Goal: Task Accomplishment & Management: Use online tool/utility

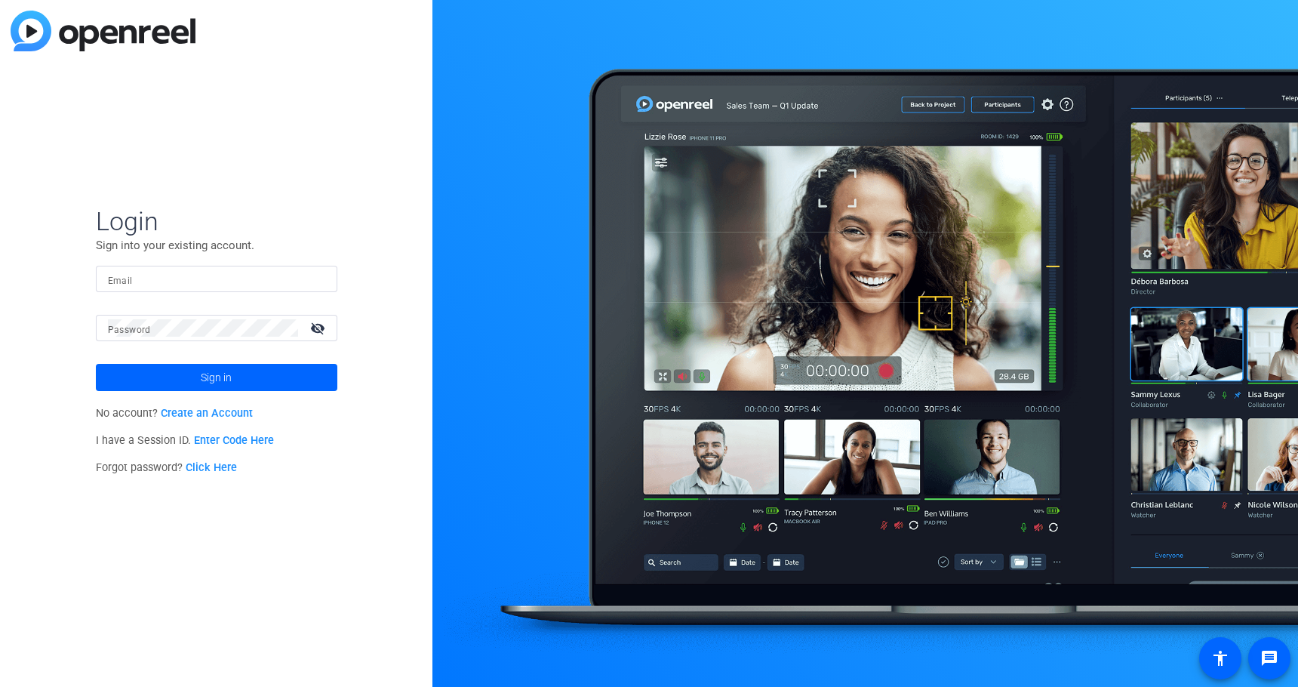
click at [169, 293] on mat-form-field "Email" at bounding box center [216, 290] width 241 height 49
click at [171, 278] on input "Email" at bounding box center [216, 279] width 217 height 18
type input "[EMAIL_ADDRESS][DOMAIN_NAME]"
click at [96, 364] on button "Sign in" at bounding box center [216, 377] width 241 height 27
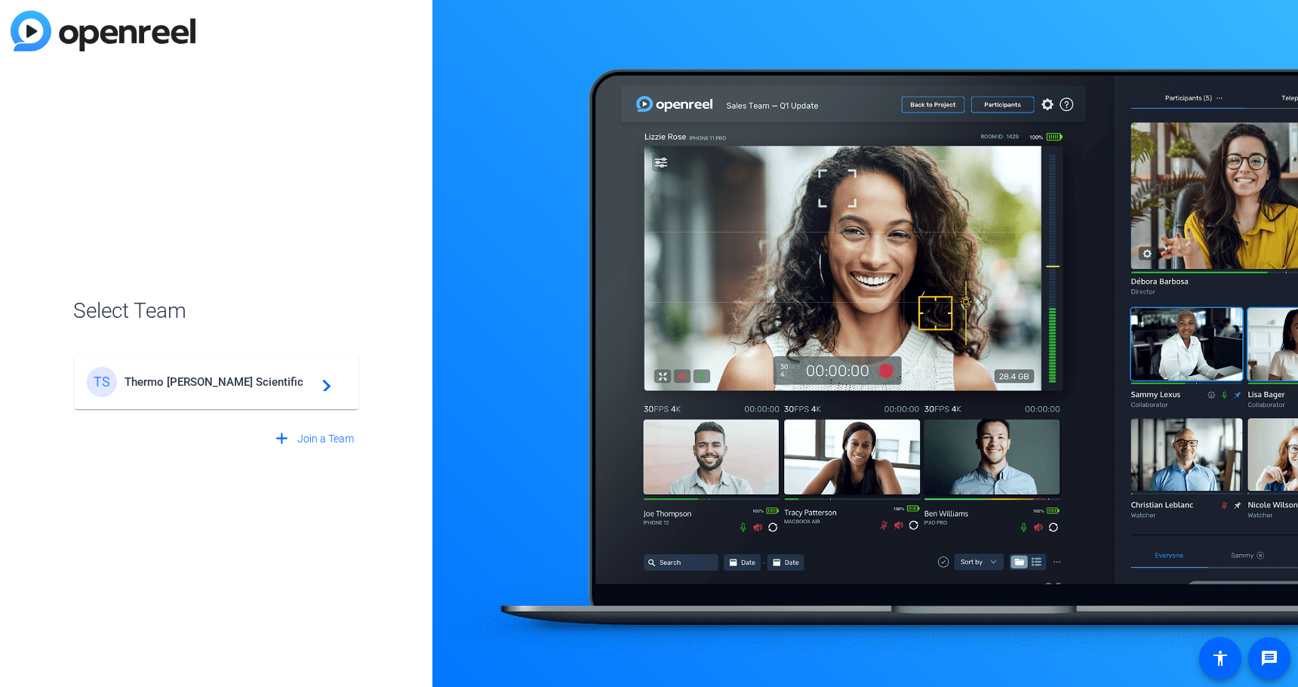
click at [221, 391] on div "TS Thermo [PERSON_NAME] Scientific navigate_next" at bounding box center [217, 382] width 260 height 30
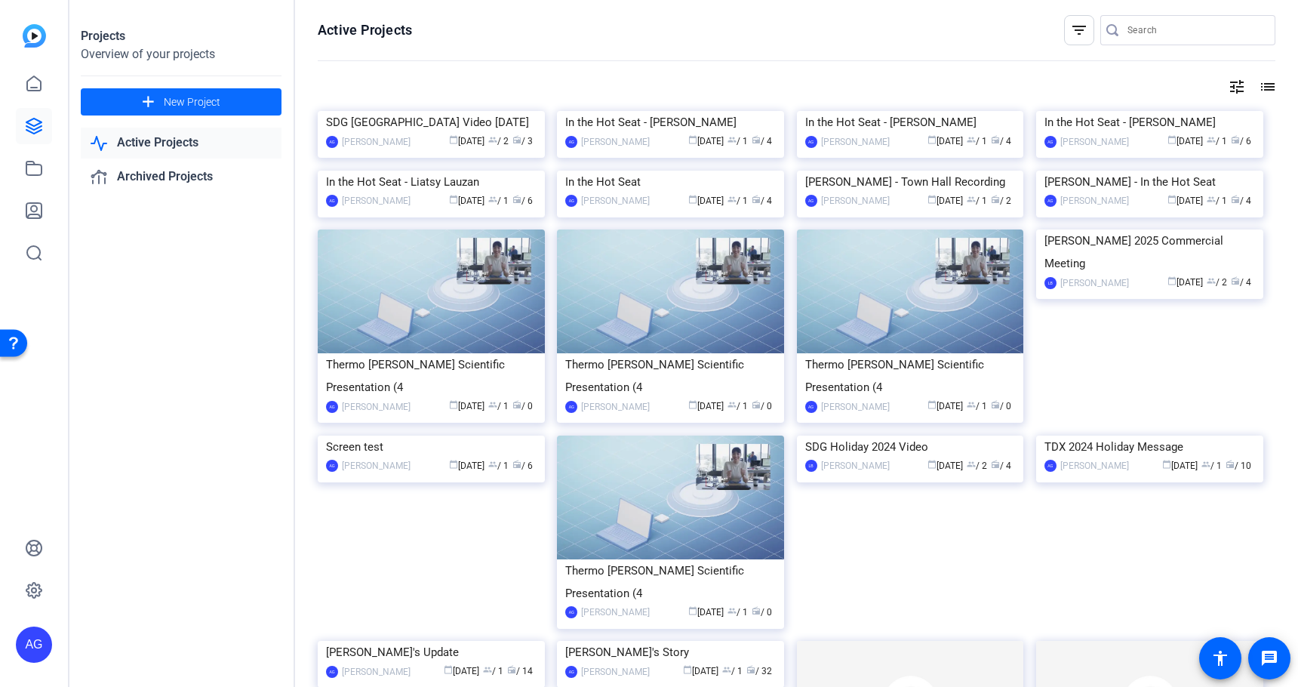
click at [138, 101] on span at bounding box center [181, 102] width 201 height 36
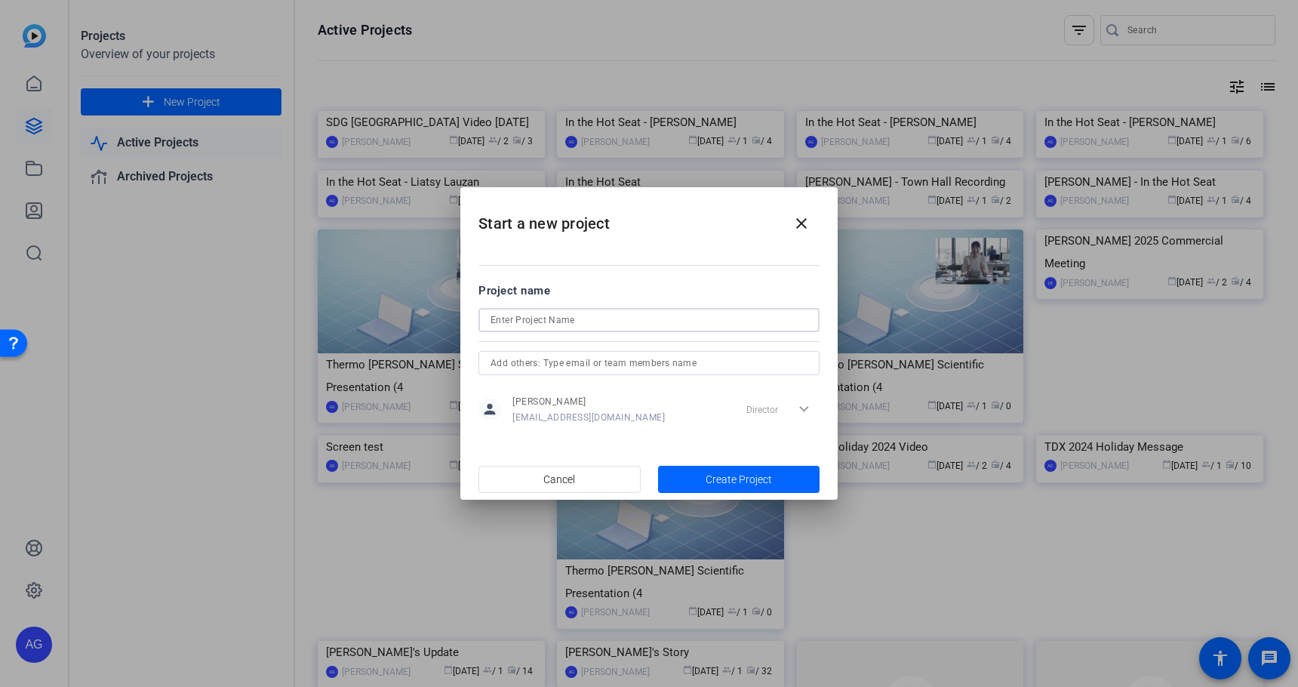
click at [525, 322] on input at bounding box center [648, 320] width 317 height 18
type input "[PERSON_NAME] [PERSON_NAME] Pre-Recording"
click at [529, 363] on input "text" at bounding box center [648, 363] width 317 height 18
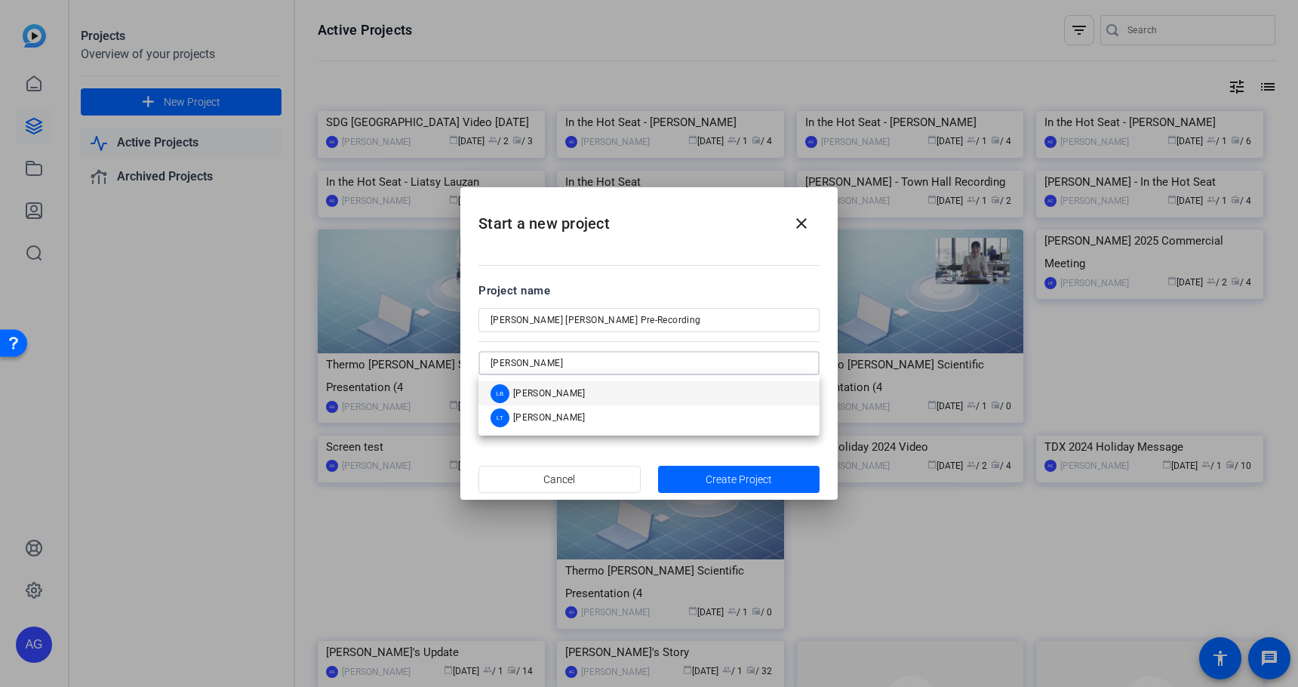
type input "[PERSON_NAME]"
click at [541, 389] on span "[PERSON_NAME]" at bounding box center [549, 393] width 72 height 12
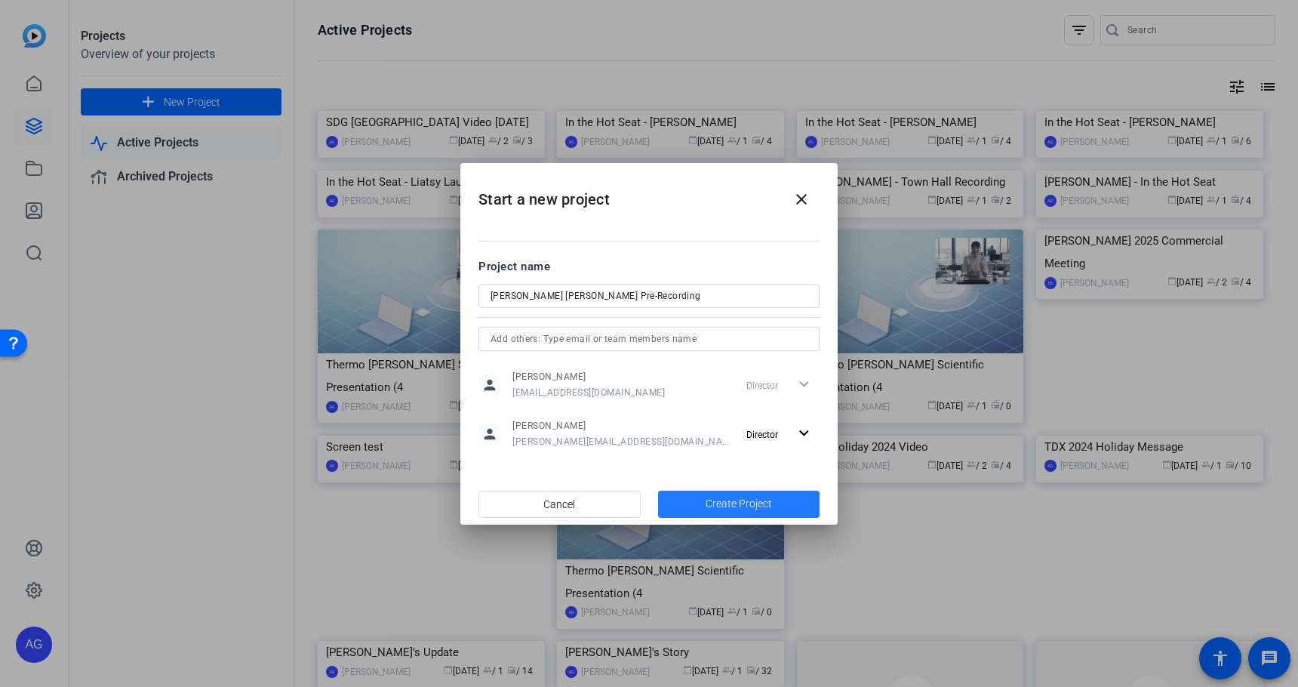
click at [741, 501] on span "Create Project" at bounding box center [738, 504] width 66 height 16
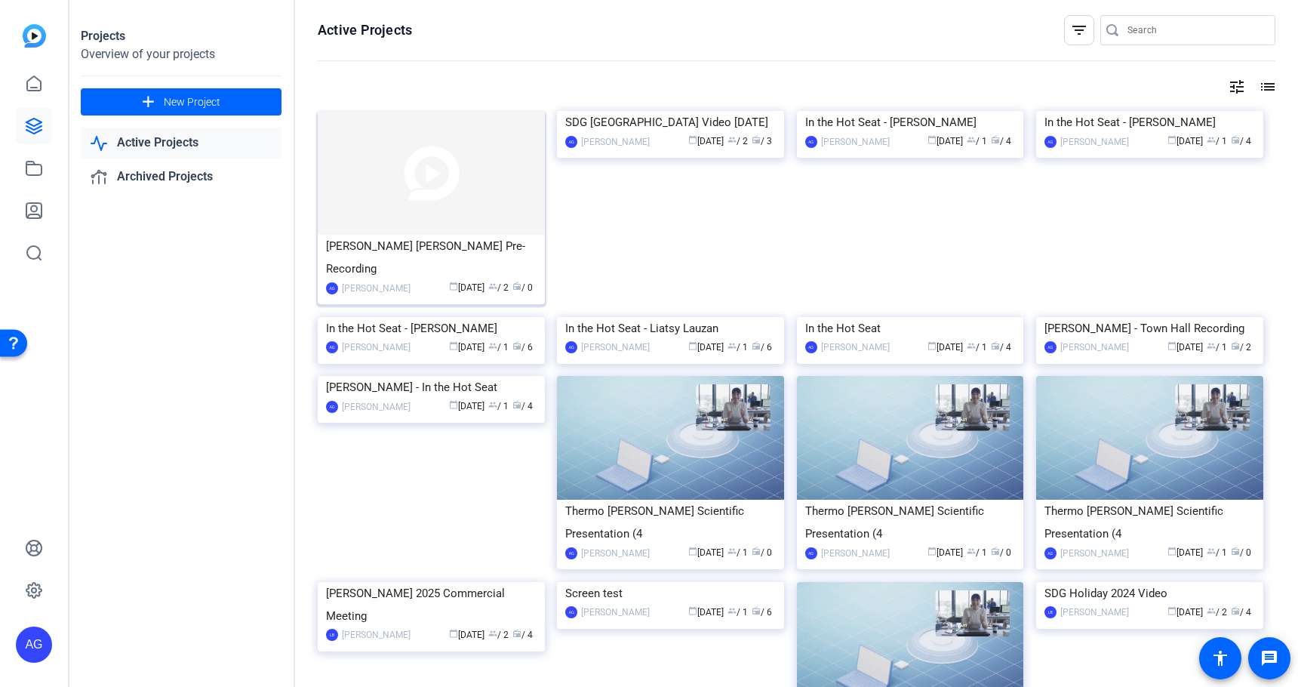
click at [395, 254] on div "[PERSON_NAME] [PERSON_NAME] Pre-Recording" at bounding box center [431, 257] width 210 height 45
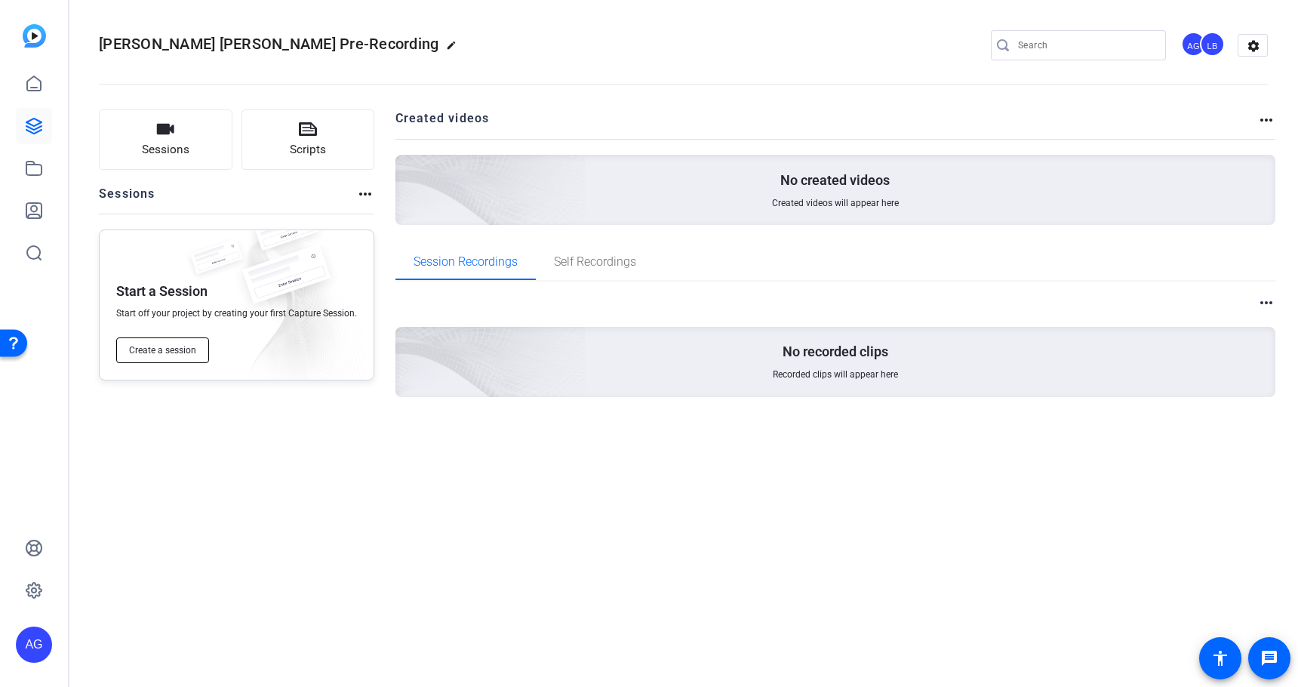
click at [160, 345] on span "Create a session" at bounding box center [162, 350] width 67 height 12
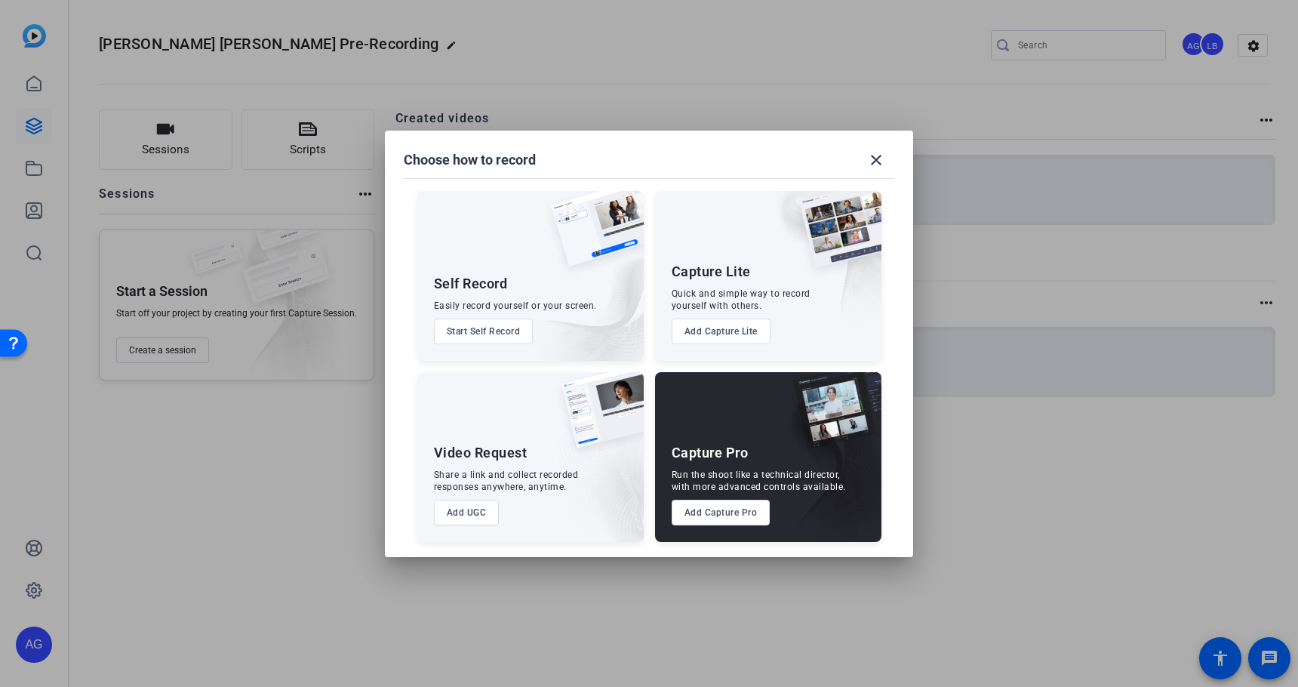
click at [724, 507] on button "Add Capture Pro" at bounding box center [720, 512] width 99 height 26
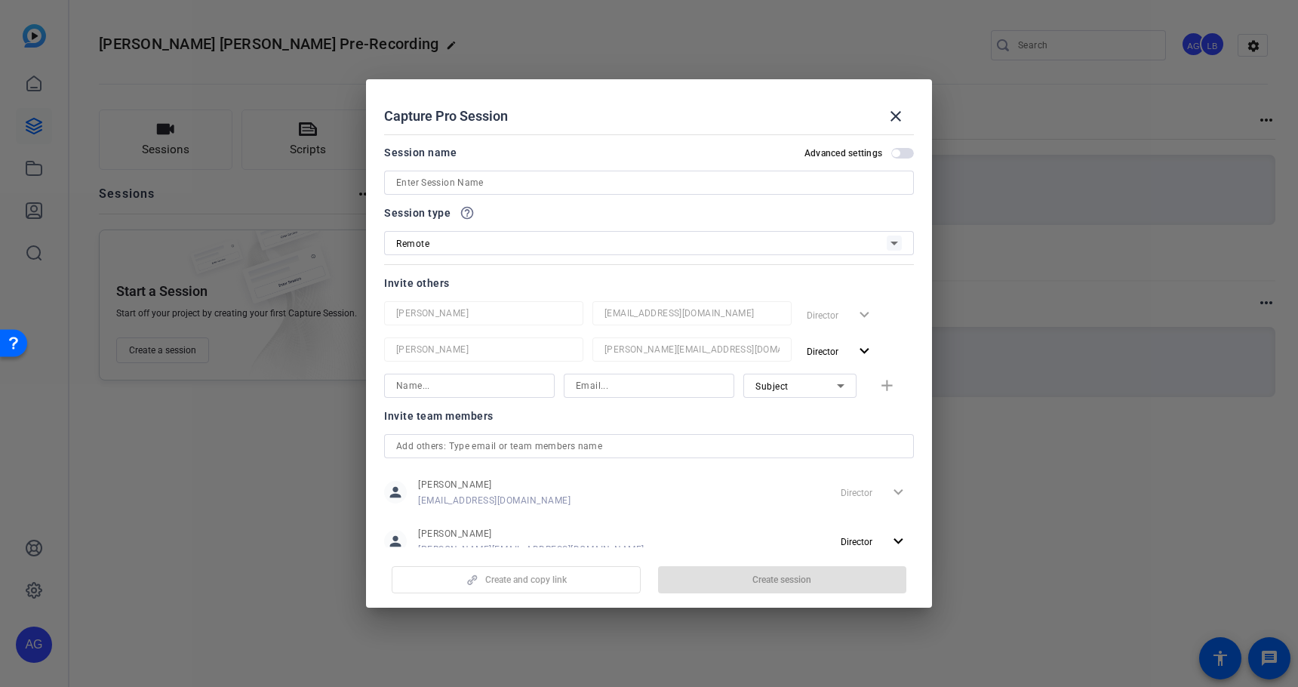
click at [631, 186] on input at bounding box center [648, 183] width 505 height 18
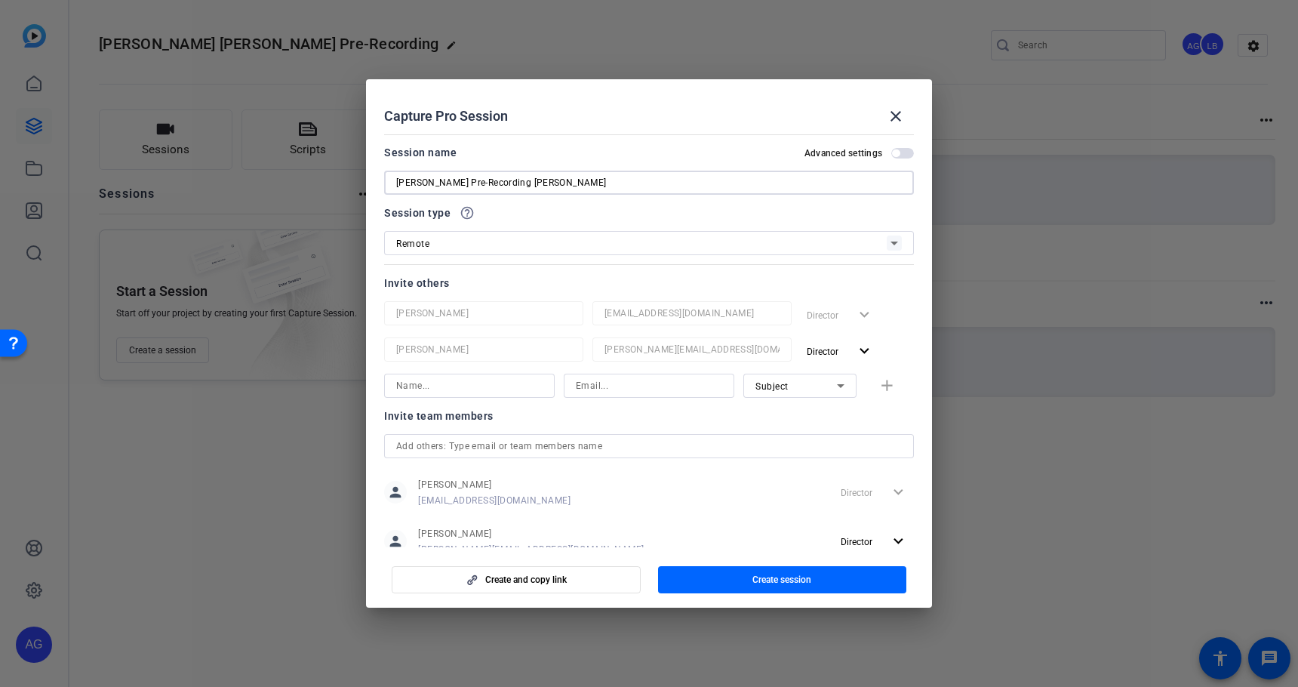
type input "[PERSON_NAME] Pre-Recording [PERSON_NAME]"
click at [469, 392] on input at bounding box center [469, 385] width 146 height 18
type input "p"
type input "[PERSON_NAME]"
type input "[PERSON_NAME][EMAIL_ADDRESS][PERSON_NAME][DOMAIN_NAME]"
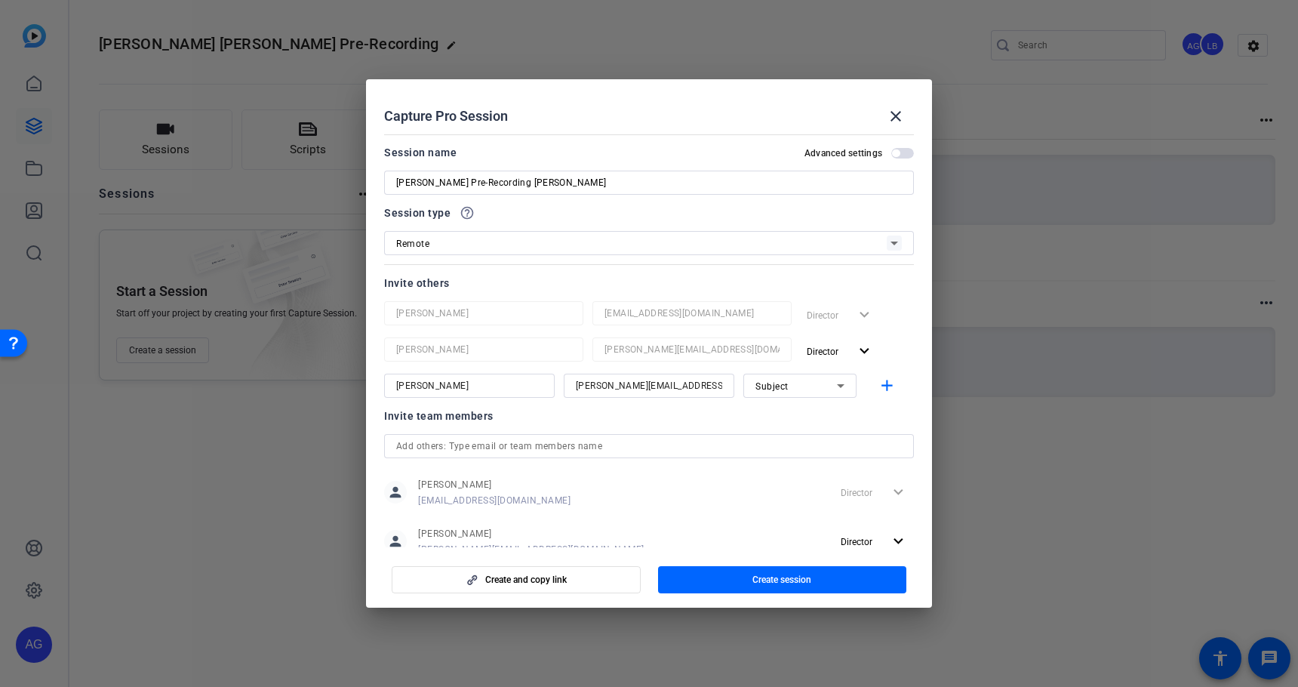
click at [902, 148] on span "button" at bounding box center [902, 153] width 23 height 11
click at [886, 386] on mat-icon "add" at bounding box center [886, 385] width 19 height 19
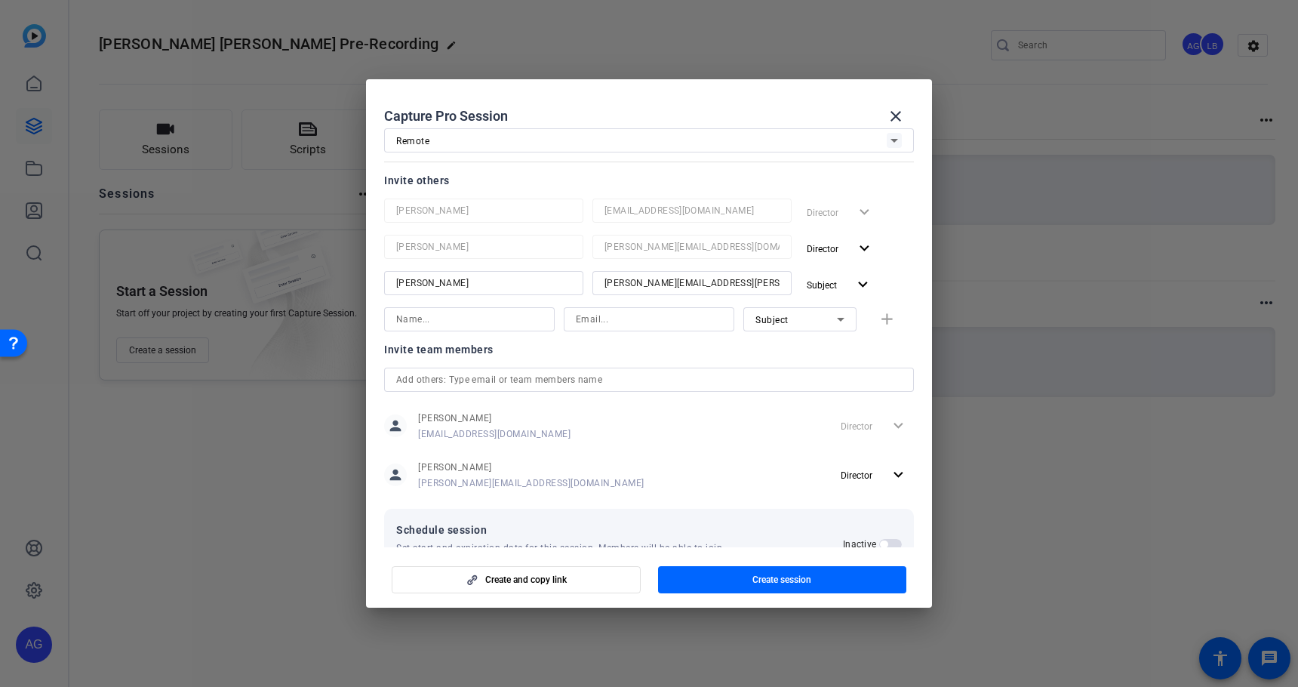
scroll to position [109, 0]
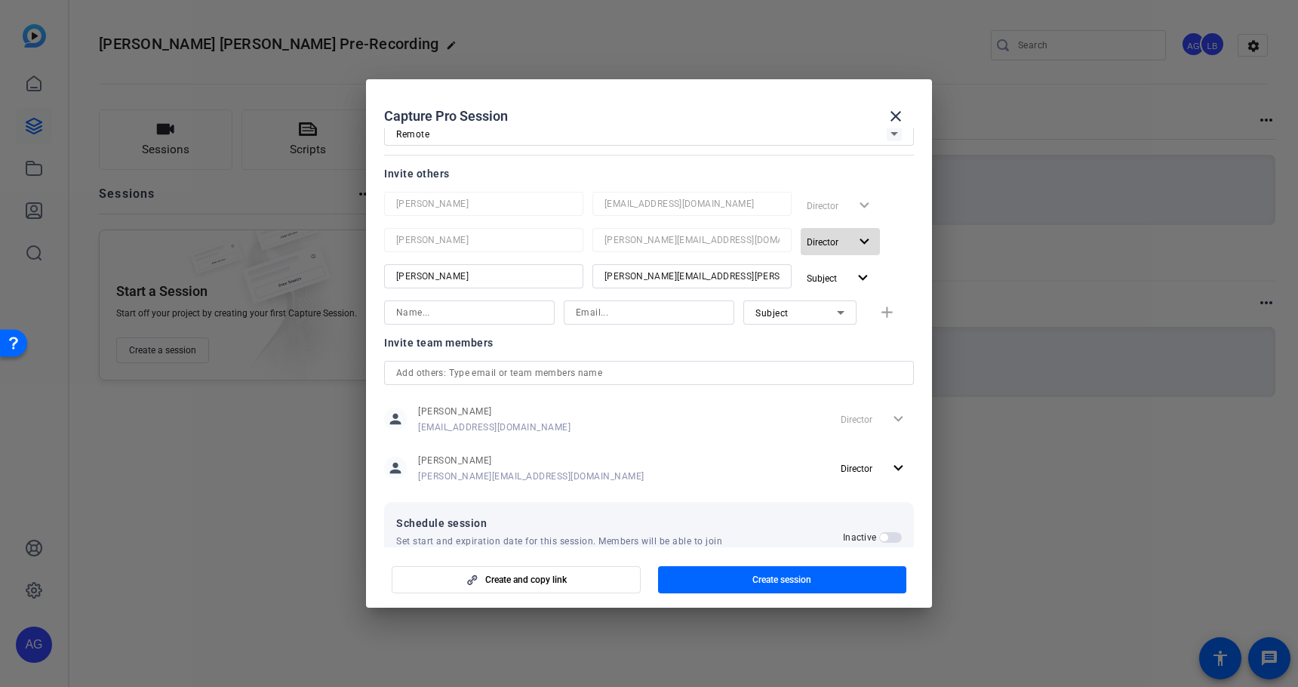
click at [817, 237] on span "Director" at bounding box center [823, 242] width 32 height 11
click at [817, 238] on div at bounding box center [649, 343] width 1298 height 687
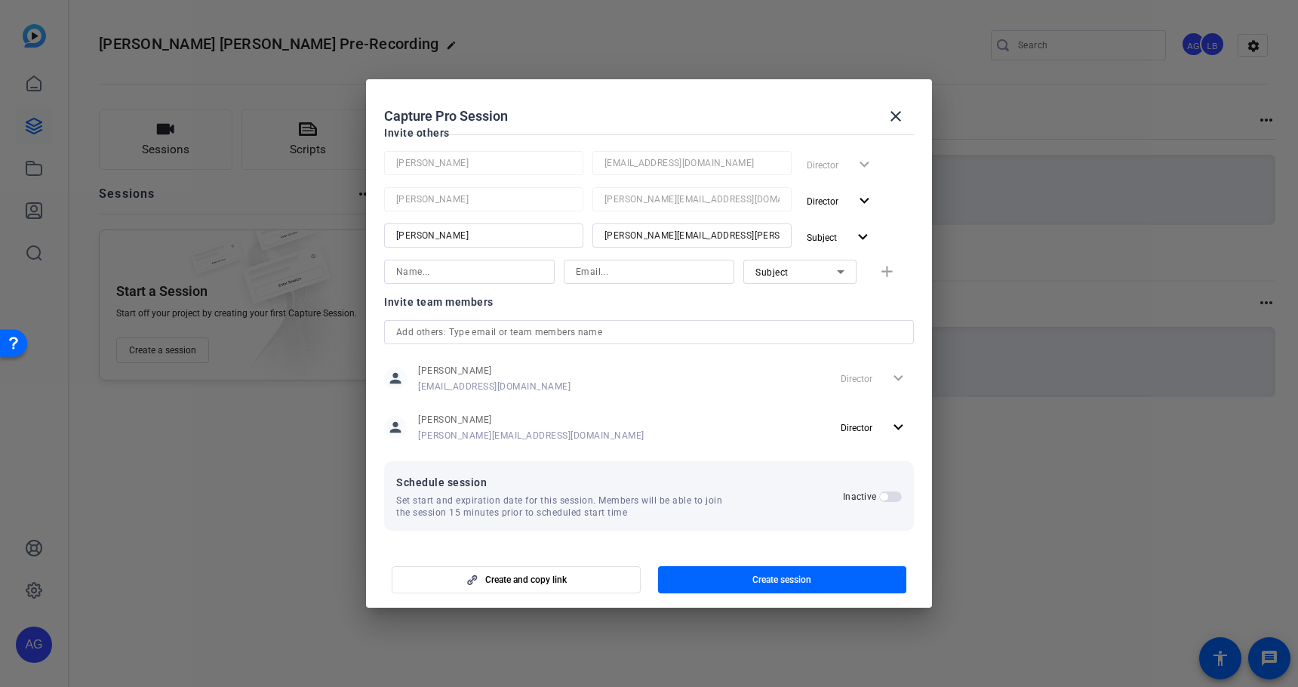
click at [893, 499] on button "Inactive" at bounding box center [890, 496] width 23 height 11
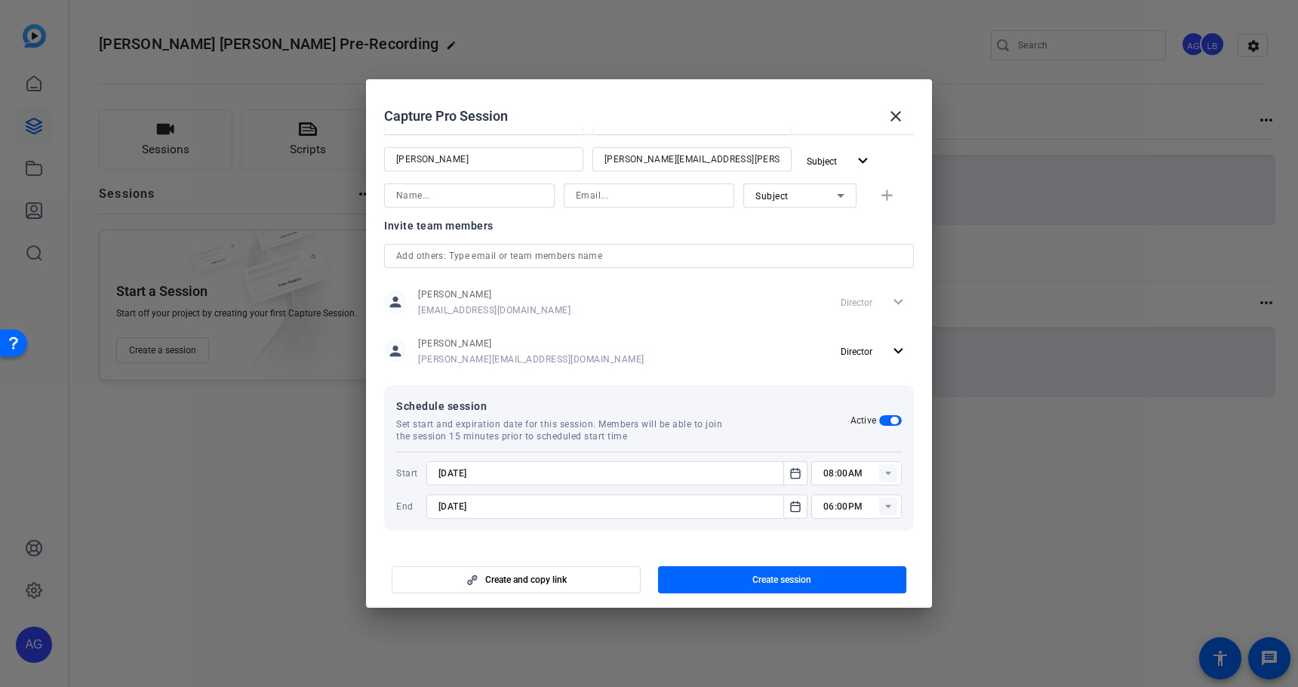
click at [881, 468] on rect at bounding box center [888, 473] width 18 height 18
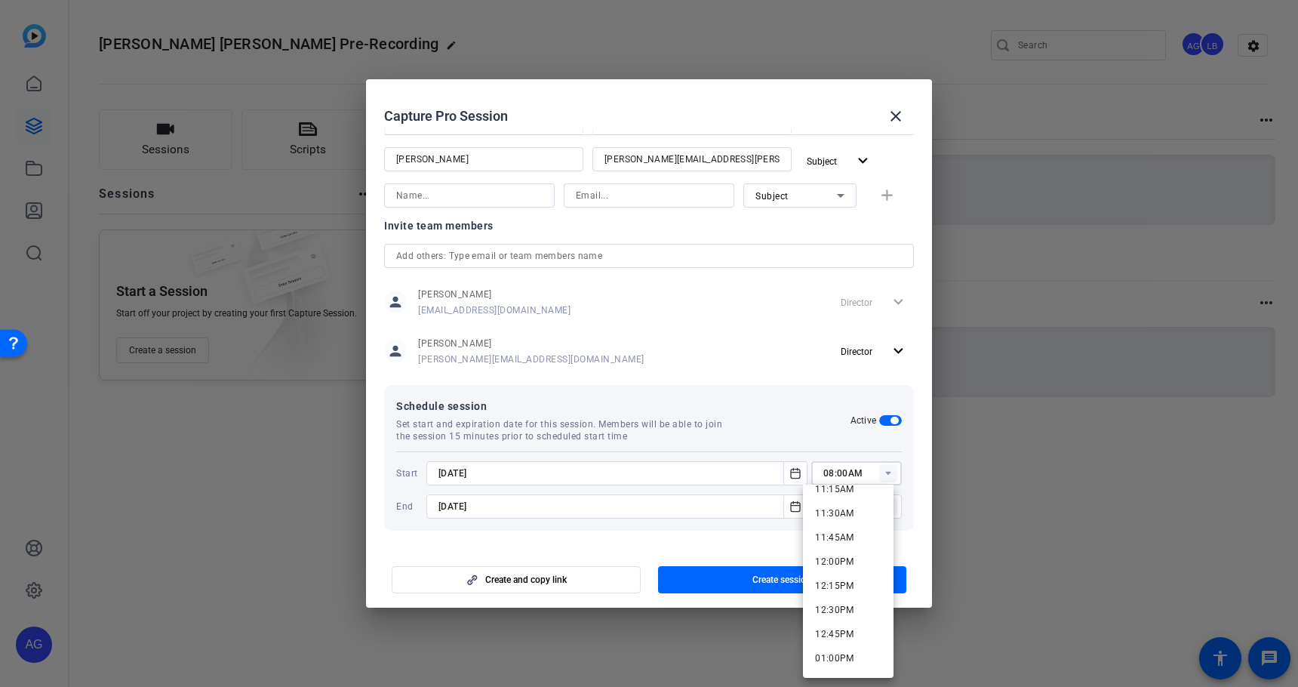
scroll to position [1089, 0]
click at [849, 570] on span "12:00PM" at bounding box center [834, 572] width 39 height 11
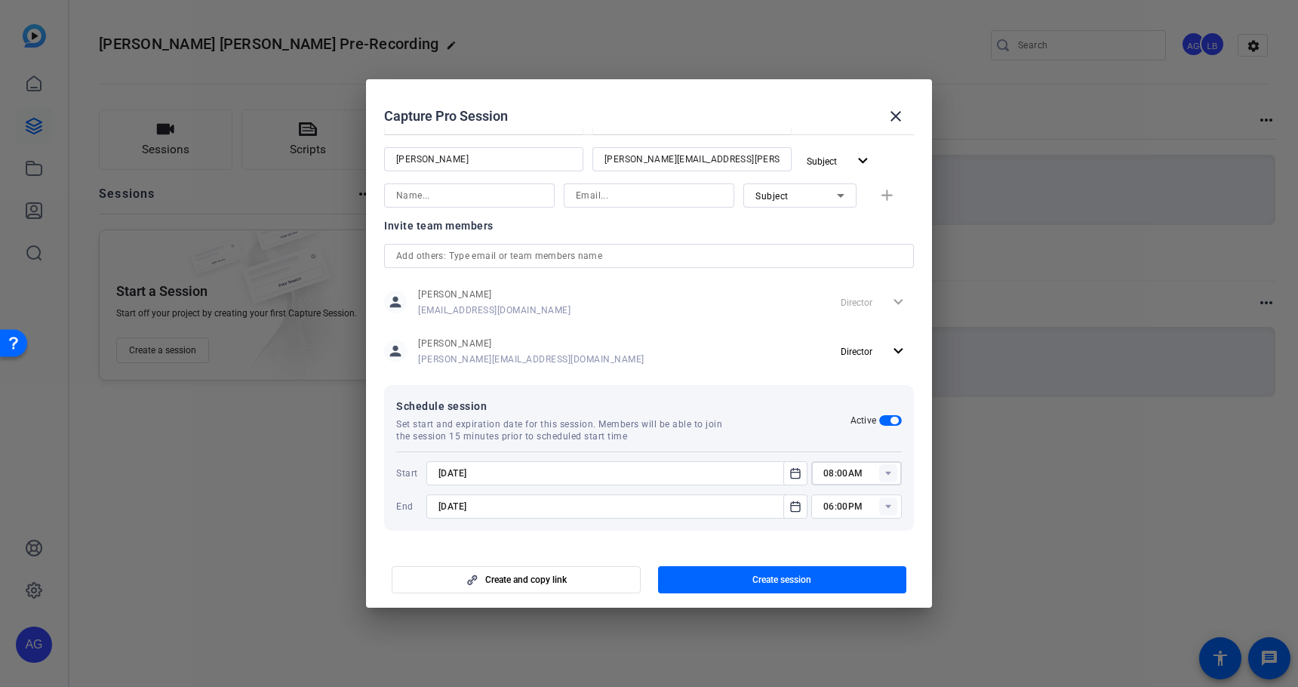
type input "12:00PM"
click at [789, 480] on icon "Open calendar" at bounding box center [795, 473] width 12 height 18
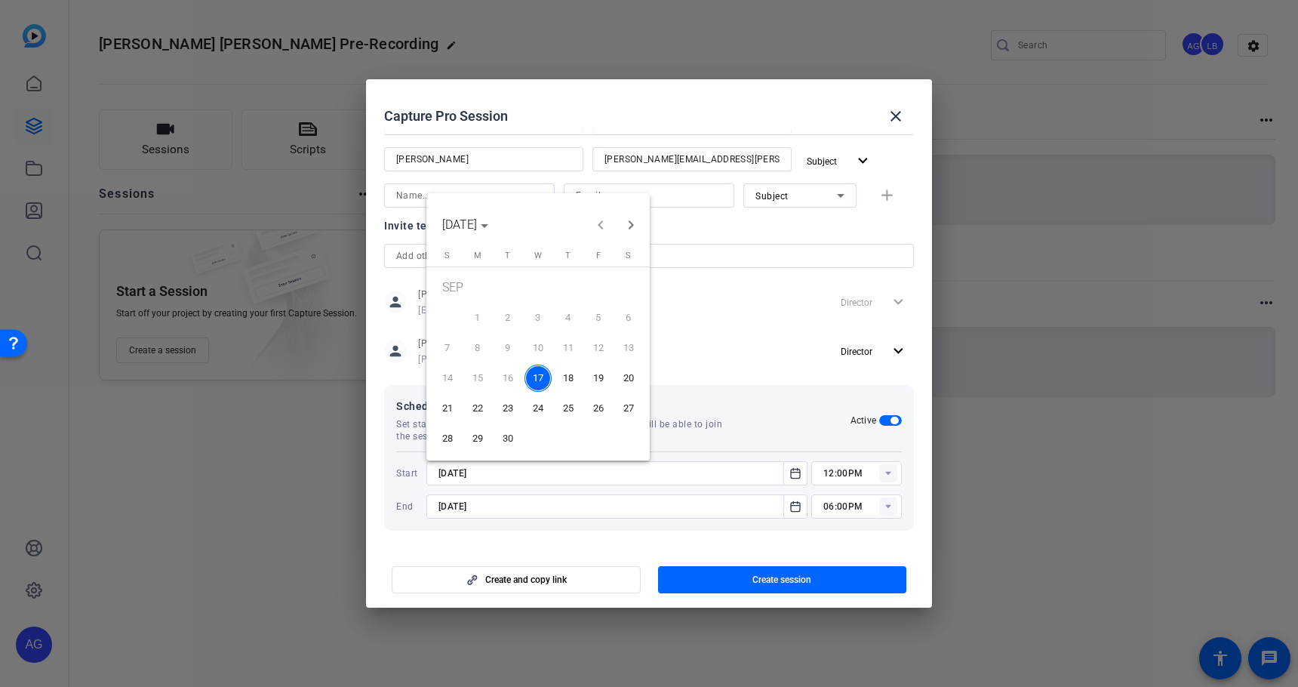
click at [474, 410] on span "22" at bounding box center [477, 408] width 27 height 27
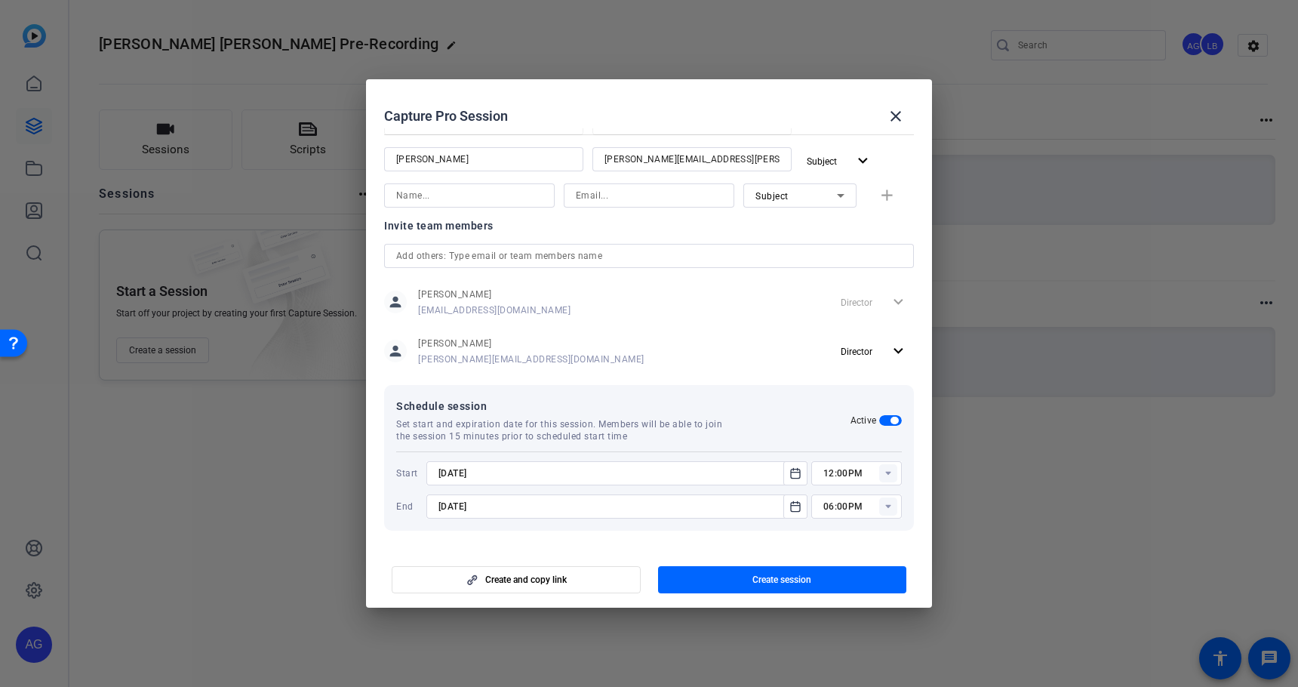
type input "[DATE]"
click at [710, 582] on span "button" at bounding box center [782, 579] width 249 height 36
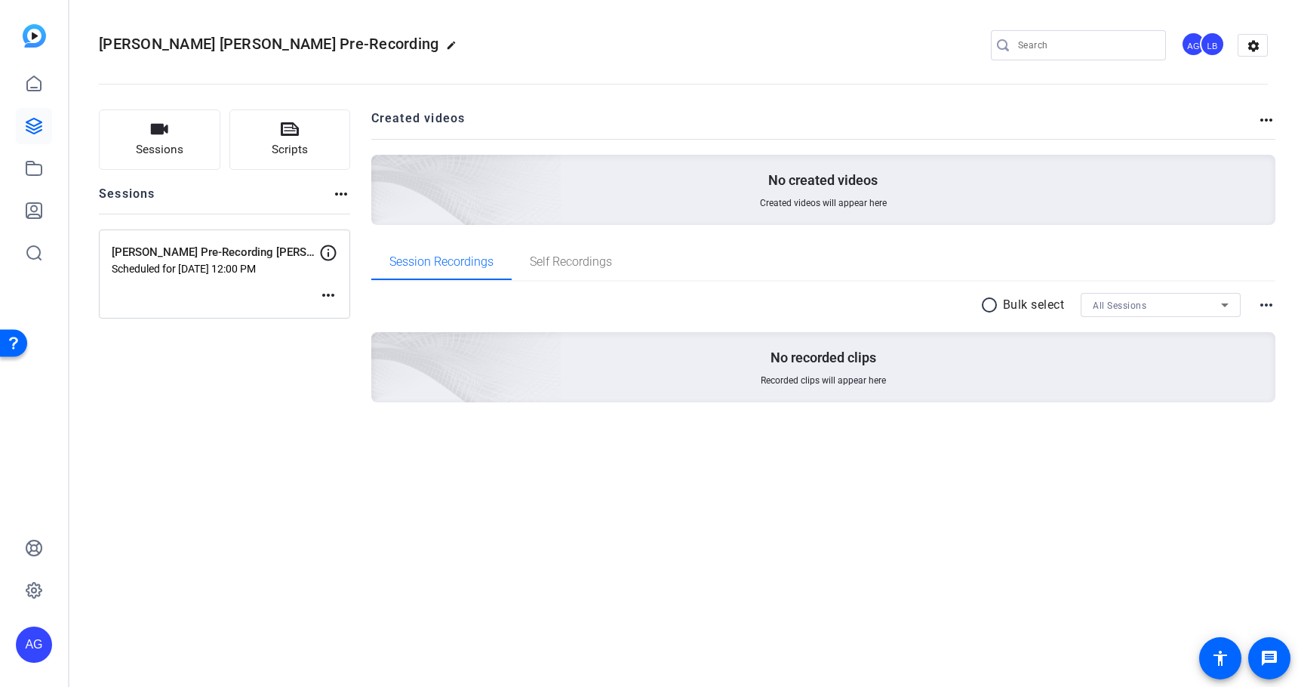
click at [336, 302] on mat-icon "more_horiz" at bounding box center [328, 295] width 18 height 18
click at [378, 317] on span "Edit Session" at bounding box center [365, 318] width 69 height 18
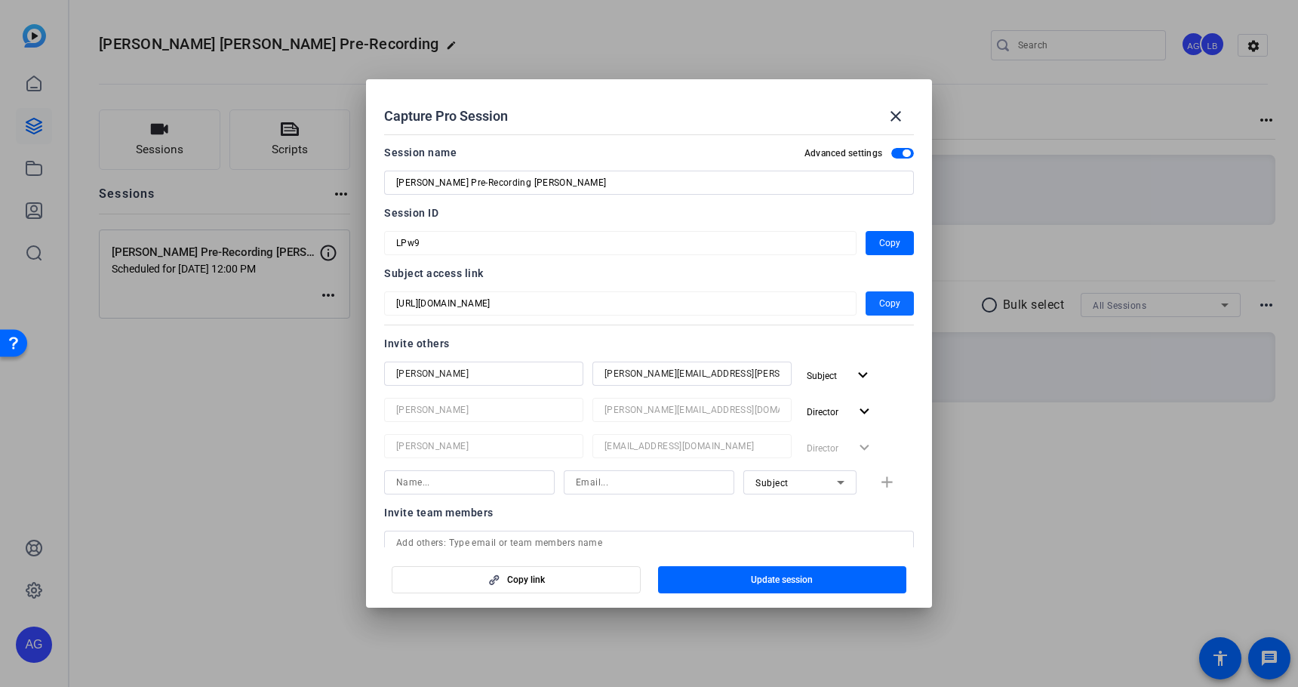
click at [879, 306] on span "Copy" at bounding box center [889, 303] width 21 height 18
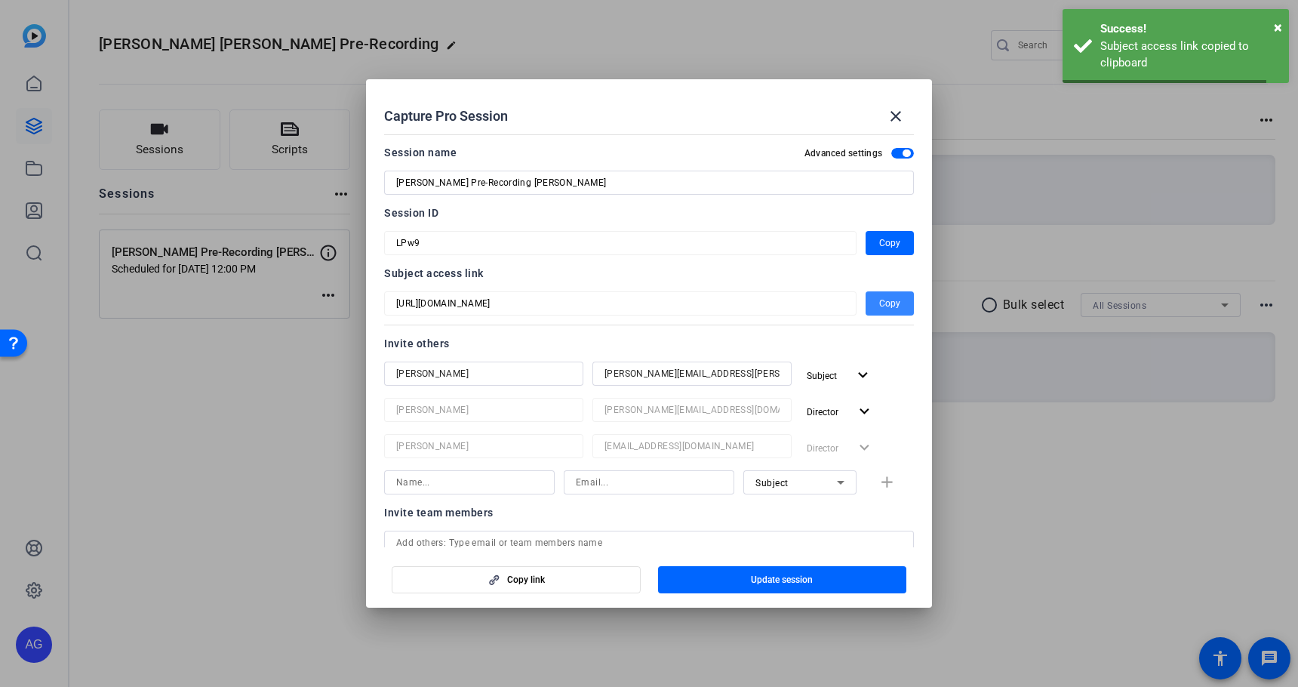
click at [879, 306] on span "Copy" at bounding box center [889, 303] width 21 height 18
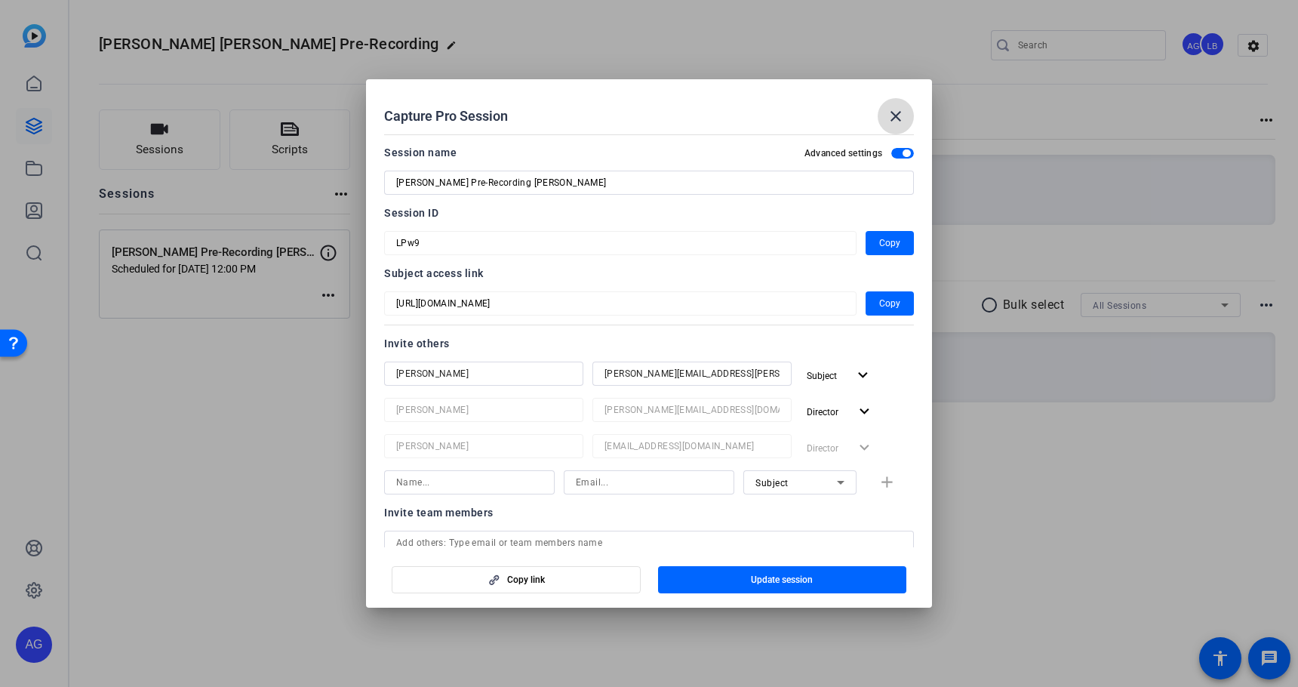
click at [891, 115] on mat-icon "close" at bounding box center [896, 116] width 18 height 18
